Goal: Obtain resource: Download file/media

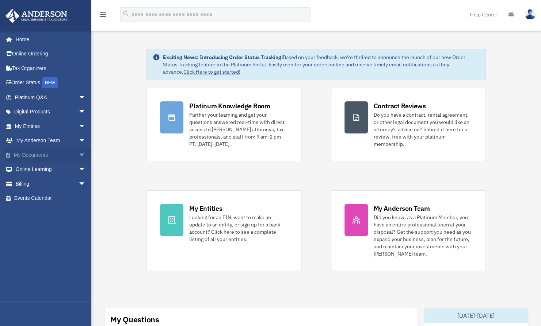
click at [78, 155] on span "arrow_drop_down" at bounding box center [85, 155] width 15 height 15
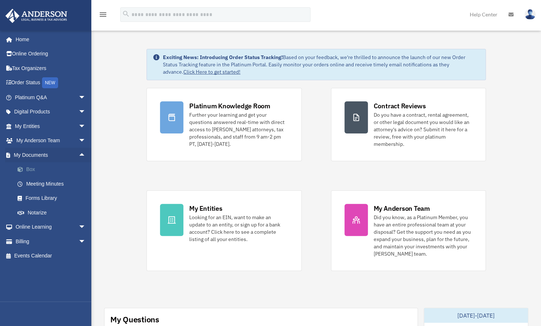
click at [27, 169] on link "Box" at bounding box center [53, 169] width 87 height 15
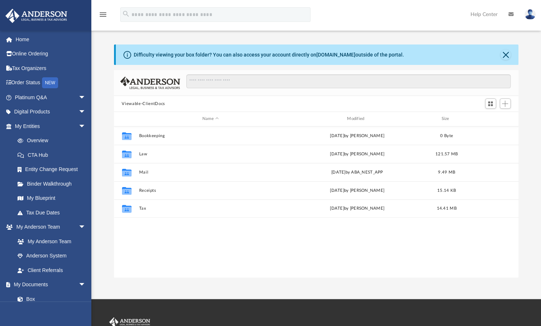
scroll to position [160, 399]
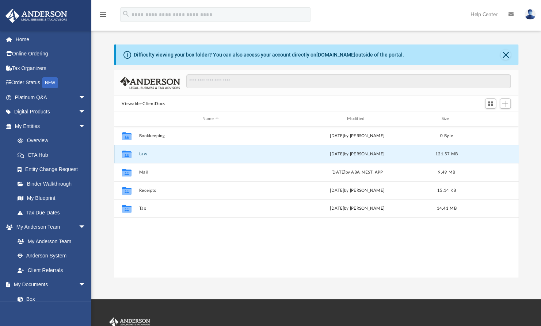
click at [145, 154] on button "Law" at bounding box center [210, 154] width 143 height 5
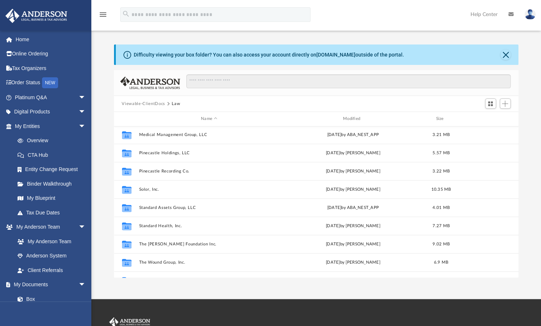
scroll to position [250, 0]
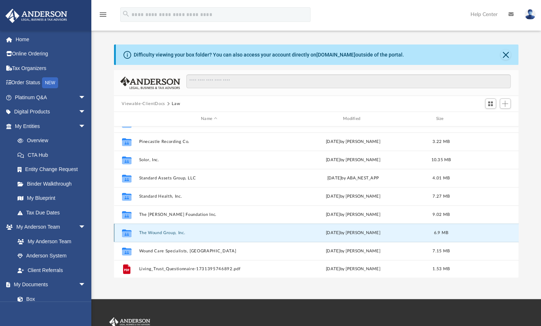
click at [169, 233] on button "The Wound Group, Inc." at bounding box center [209, 233] width 141 height 5
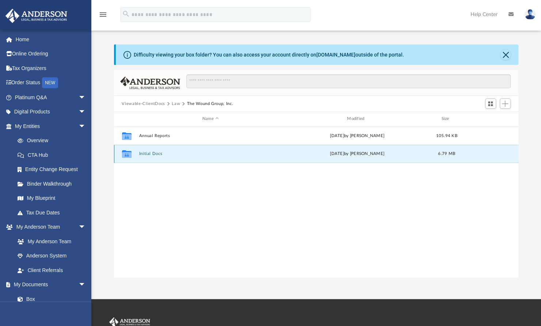
click at [153, 155] on button "Initial Docs" at bounding box center [210, 154] width 143 height 5
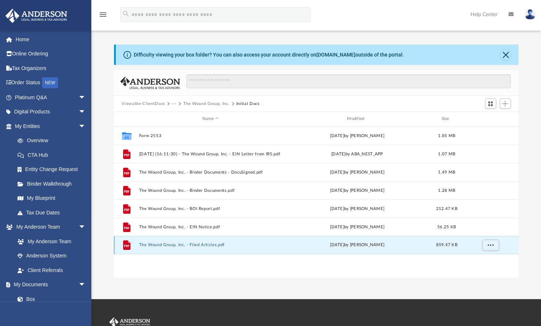
click at [165, 245] on button "The Wound Group, Inc. - Filed Articles.pdf" at bounding box center [210, 245] width 143 height 5
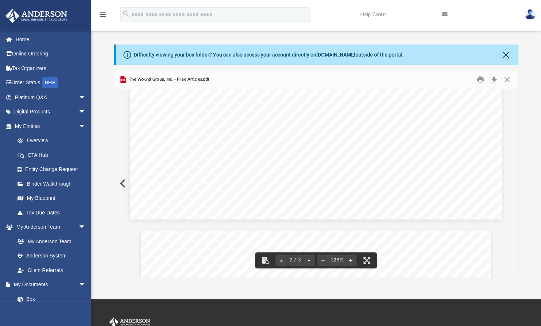
scroll to position [769, 0]
click at [508, 55] on button "Close" at bounding box center [505, 55] width 10 height 10
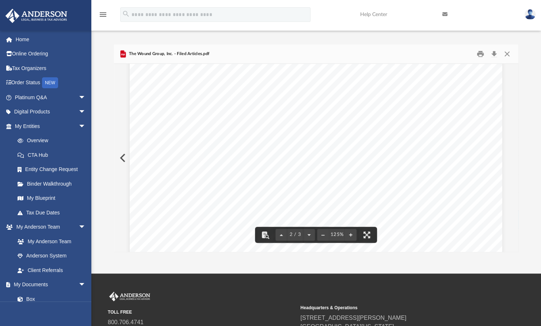
scroll to position [591, 0]
click at [508, 57] on button "Close" at bounding box center [506, 54] width 13 height 11
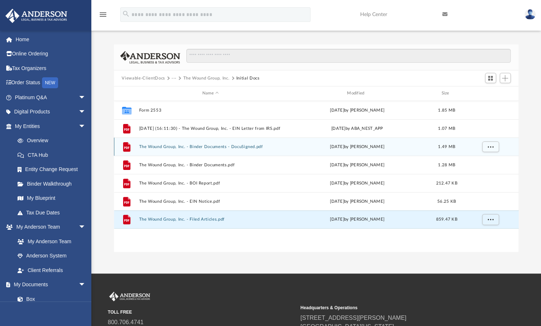
click at [164, 153] on div "File The Wound Group, Inc. - Binder Documents - DocuSigned.pdf Wed Dec 18 2024 …" at bounding box center [316, 147] width 405 height 18
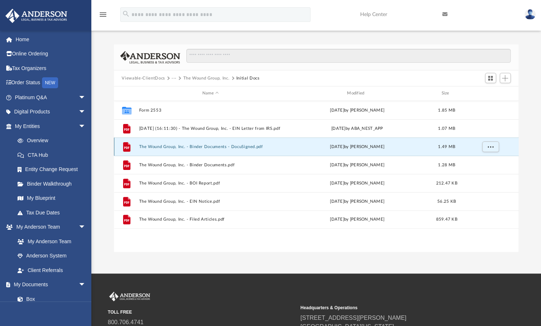
click at [175, 147] on button "The Wound Group, Inc. - Binder Documents - DocuSigned.pdf" at bounding box center [210, 147] width 143 height 5
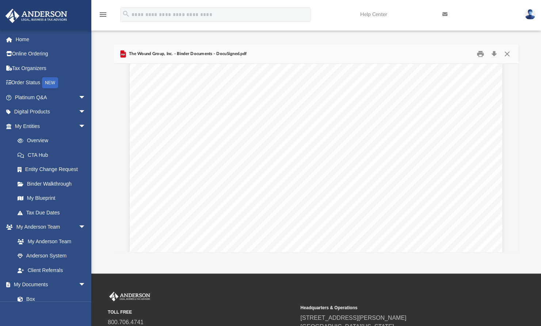
scroll to position [3185, 0]
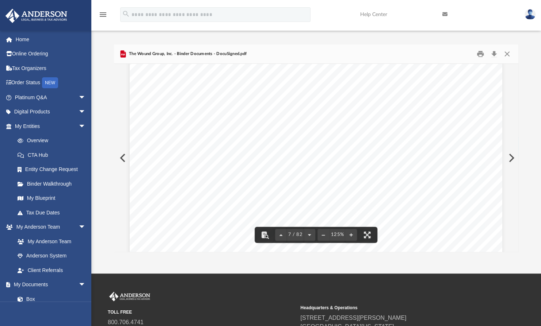
click at [130, 162] on div "Overview of The Wound Group, Inc. Entity Formation Information State of Organiz…" at bounding box center [316, 83] width 372 height 482
